Goal: Information Seeking & Learning: Learn about a topic

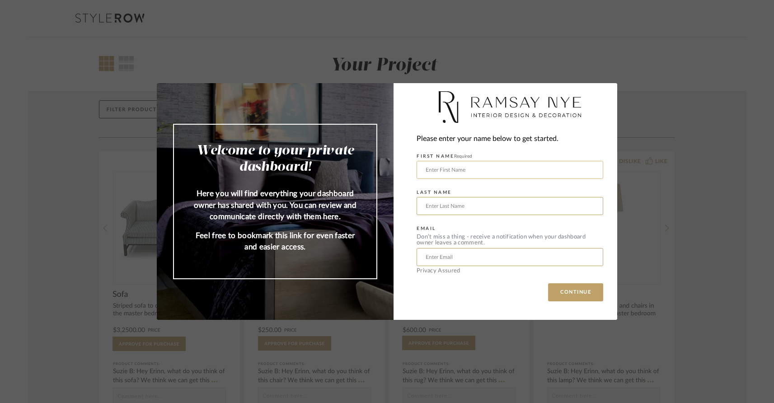
click at [495, 168] on input "text" at bounding box center [510, 170] width 187 height 18
type input "[PERSON_NAME]"
type input "[EMAIL_ADDRESS][DOMAIN_NAME]"
click at [557, 295] on button "CONTINUE" at bounding box center [575, 292] width 55 height 18
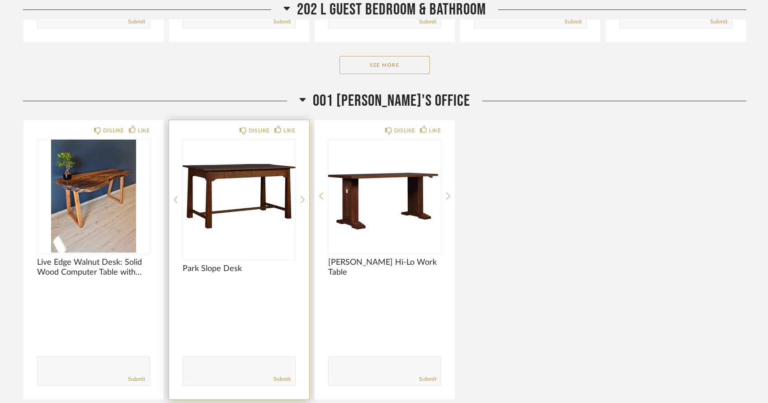
scroll to position [2111, 0]
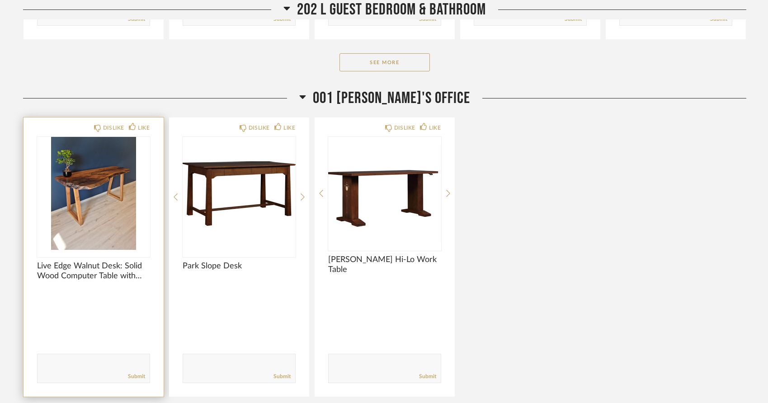
click at [0, 0] on img at bounding box center [0, 0] width 0 height 0
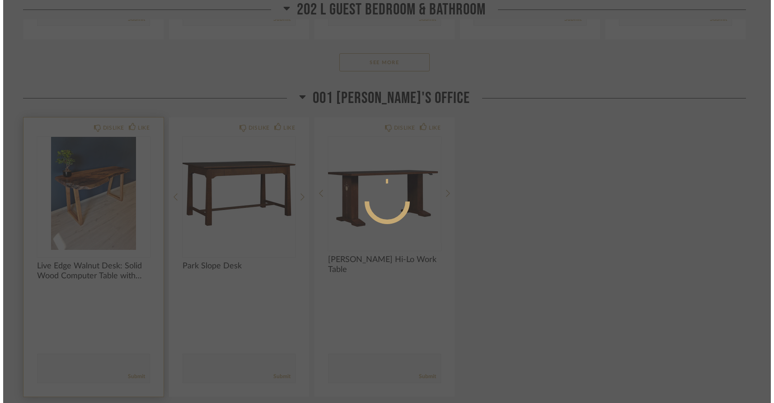
scroll to position [0, 0]
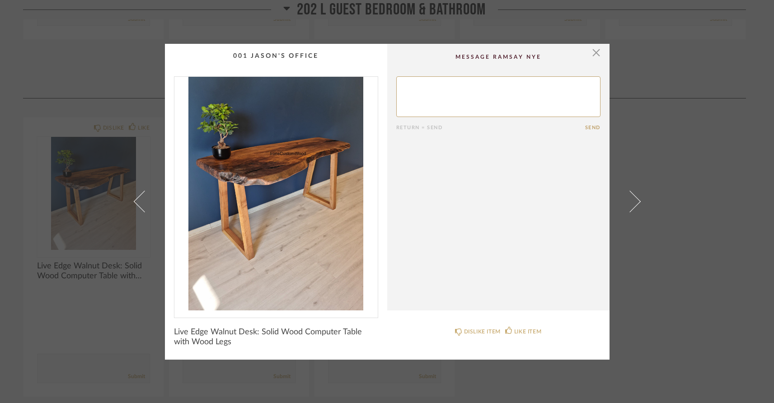
drag, startPoint x: 591, startPoint y: 53, endPoint x: 588, endPoint y: 60, distance: 7.1
click at [591, 53] on span "button" at bounding box center [597, 53] width 18 height 18
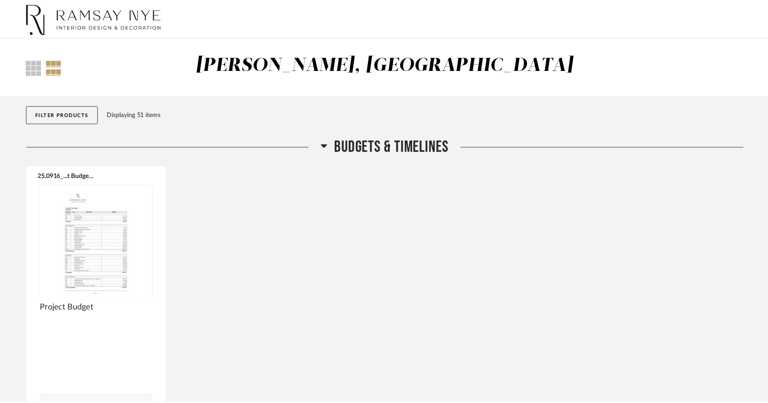
scroll to position [2111, 0]
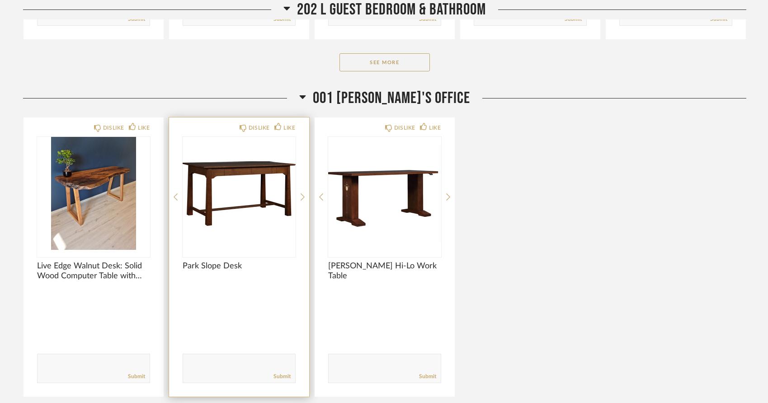
click at [273, 188] on img "0" at bounding box center [239, 193] width 113 height 113
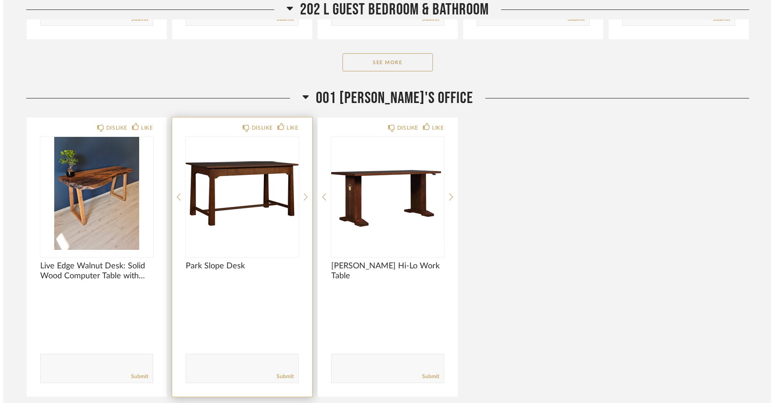
scroll to position [0, 0]
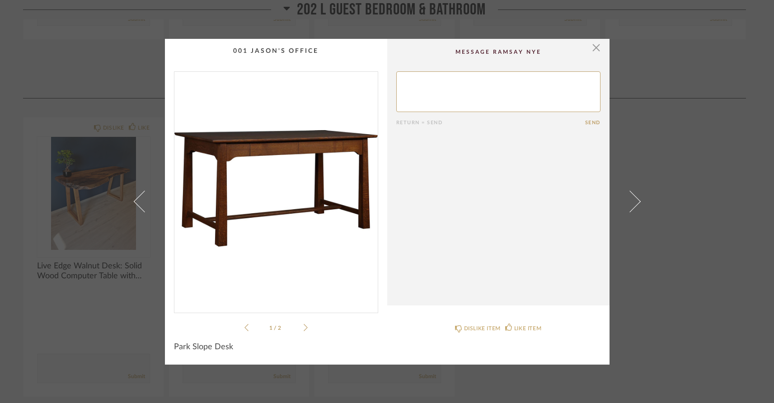
click at [304, 329] on icon at bounding box center [306, 328] width 4 height 8
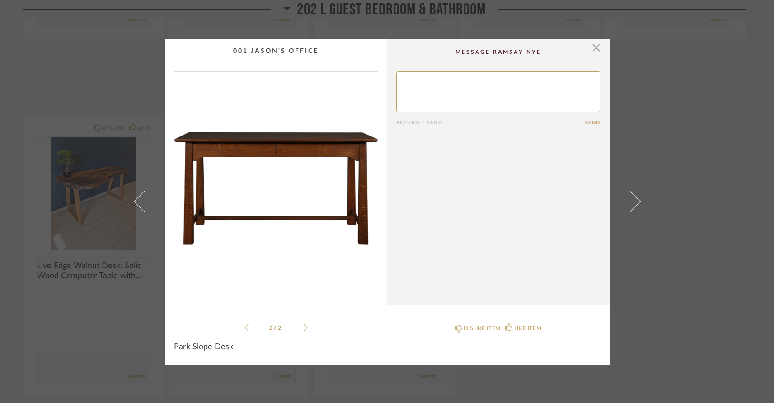
click at [304, 329] on icon at bounding box center [306, 328] width 4 height 8
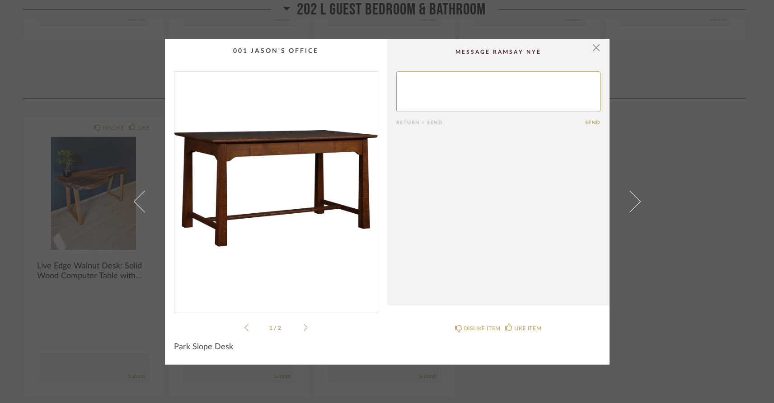
click at [592, 47] on span "button" at bounding box center [597, 48] width 18 height 18
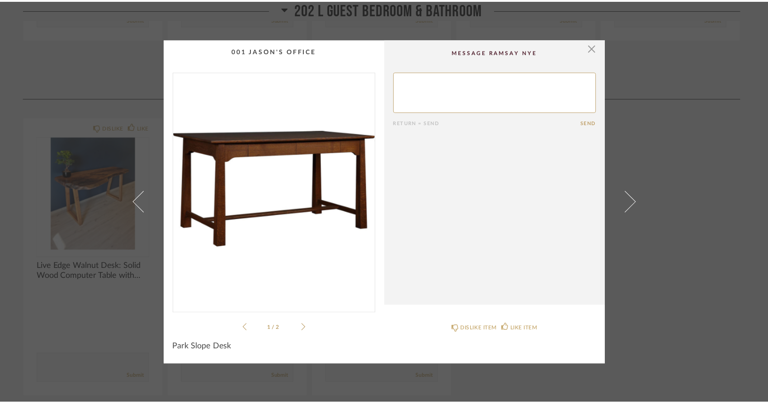
scroll to position [2111, 0]
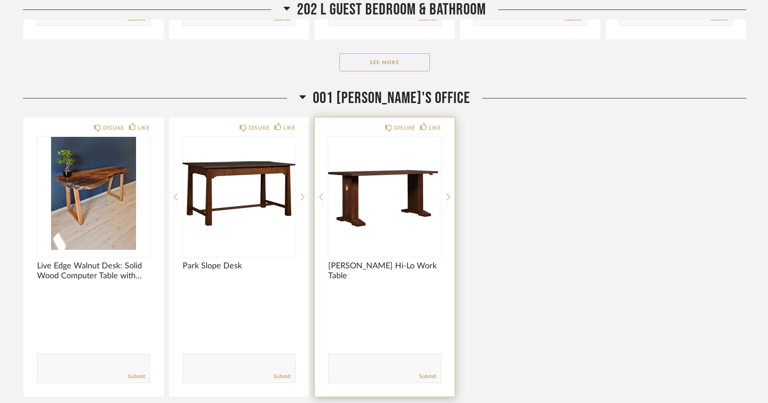
click at [374, 183] on img "0" at bounding box center [384, 193] width 113 height 113
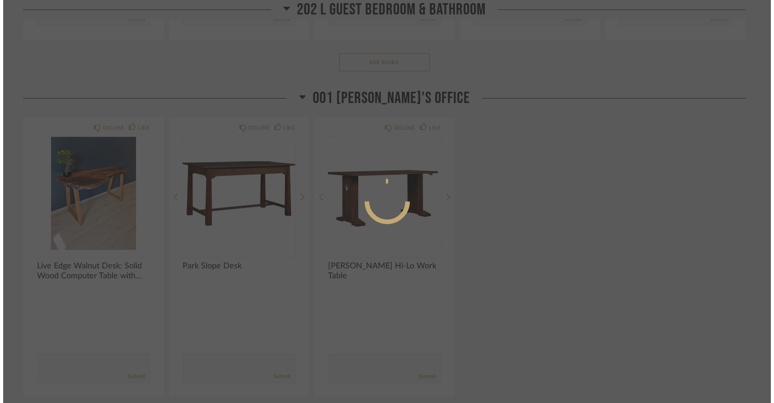
scroll to position [0, 0]
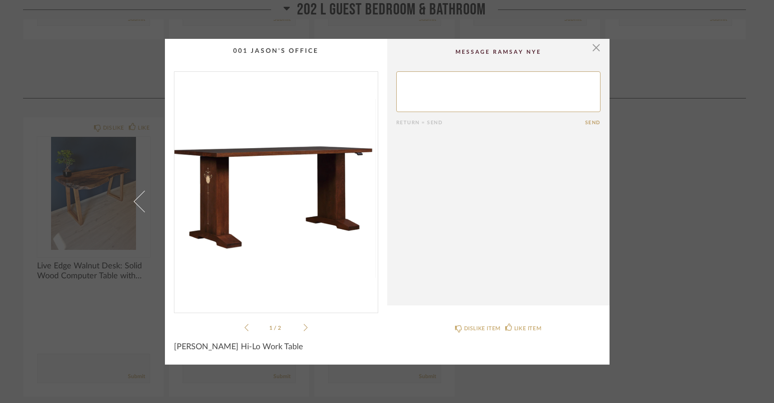
click at [304, 329] on icon at bounding box center [306, 328] width 4 height 8
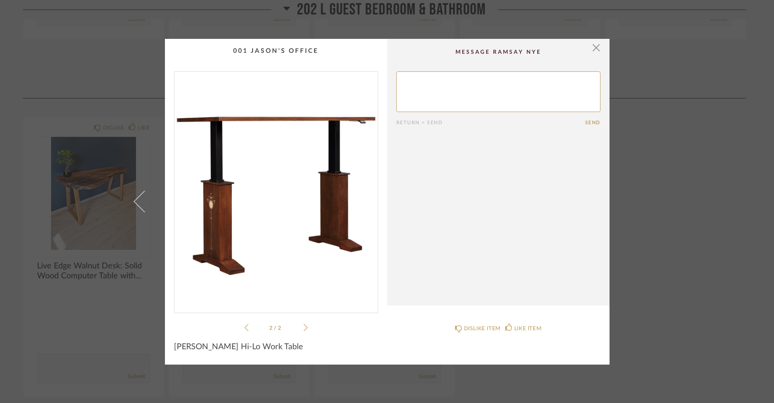
click at [245, 327] on icon at bounding box center [247, 328] width 4 height 8
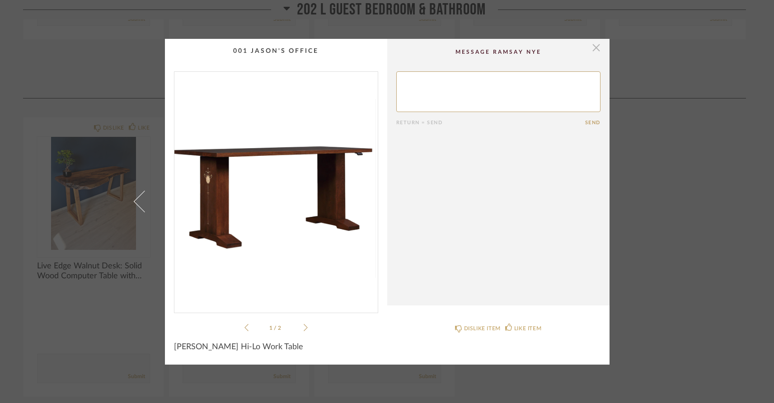
click at [594, 50] on span "button" at bounding box center [597, 48] width 18 height 18
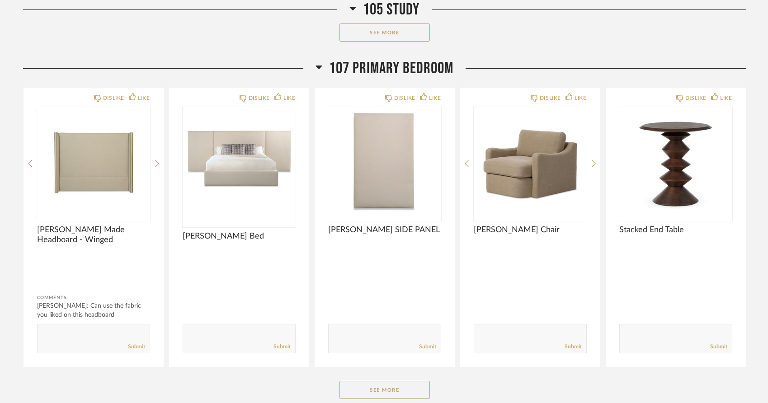
scroll to position [1066, 0]
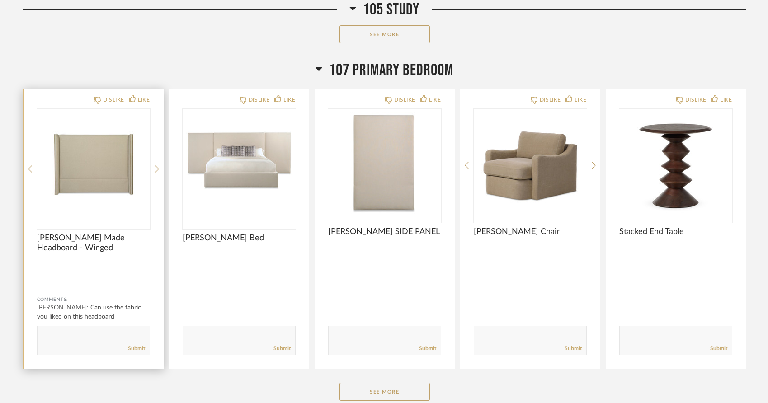
click at [159, 169] on div "DISLIKE LIKE [PERSON_NAME] Made Headboard - Winged Comments: [PERSON_NAME]: Can…" at bounding box center [94, 228] width 140 height 279
click at [156, 170] on icon at bounding box center [157, 169] width 4 height 8
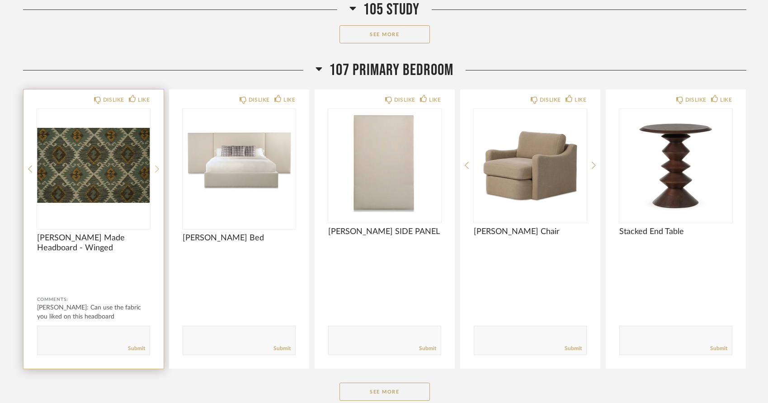
scroll to position [1067, 0]
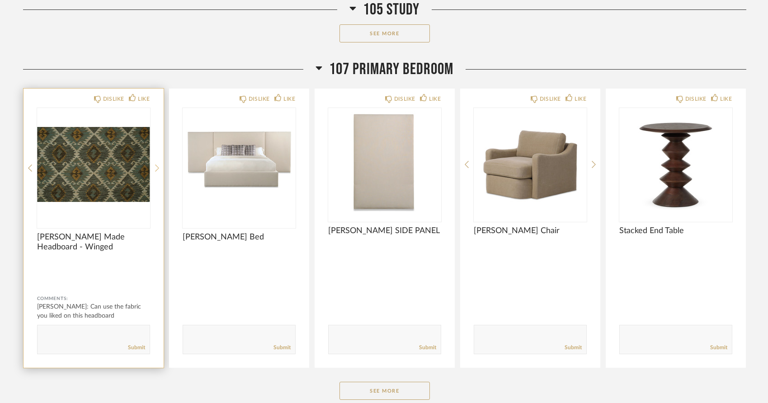
click at [156, 170] on icon at bounding box center [157, 168] width 4 height 7
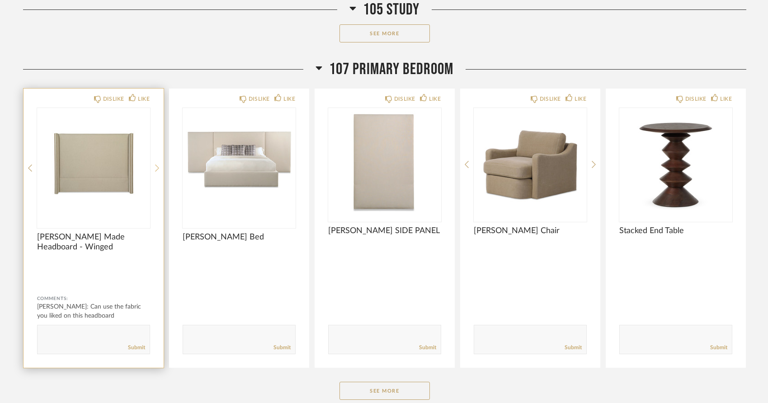
click at [156, 170] on icon at bounding box center [157, 168] width 4 height 7
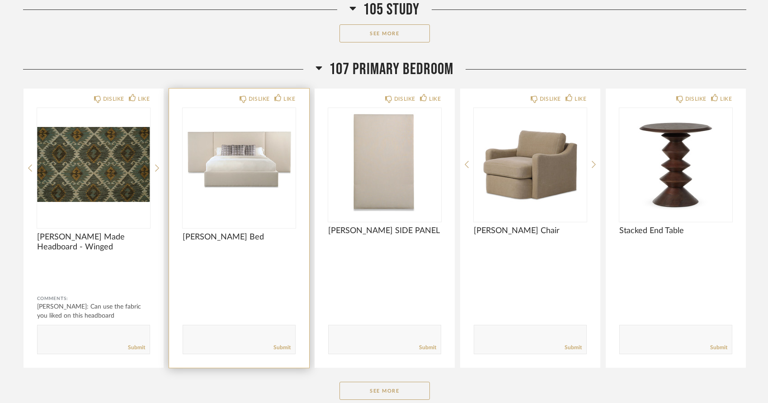
click at [282, 156] on img "0" at bounding box center [239, 164] width 113 height 113
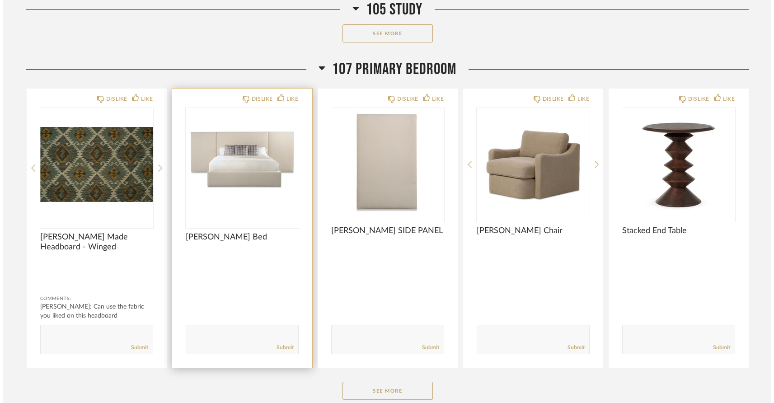
scroll to position [0, 0]
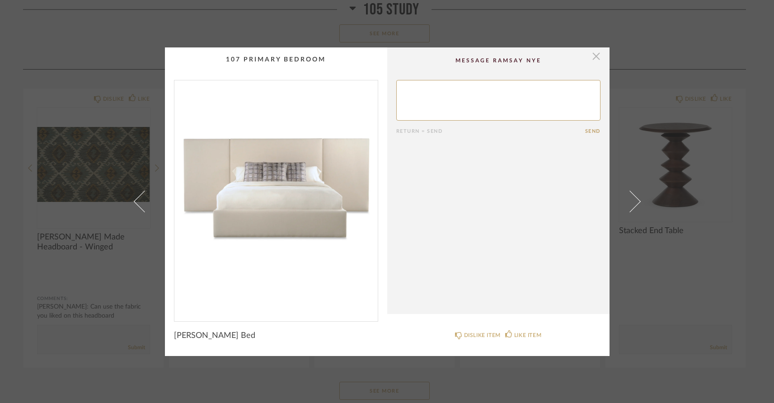
click at [593, 58] on span "button" at bounding box center [597, 56] width 18 height 18
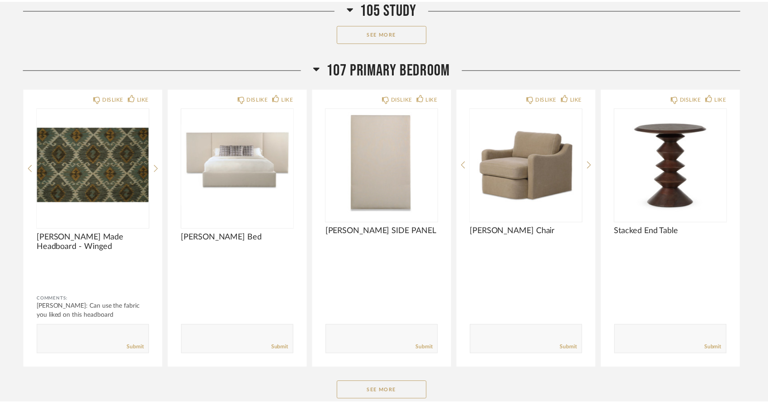
scroll to position [1068, 0]
